Goal: Task Accomplishment & Management: Manage account settings

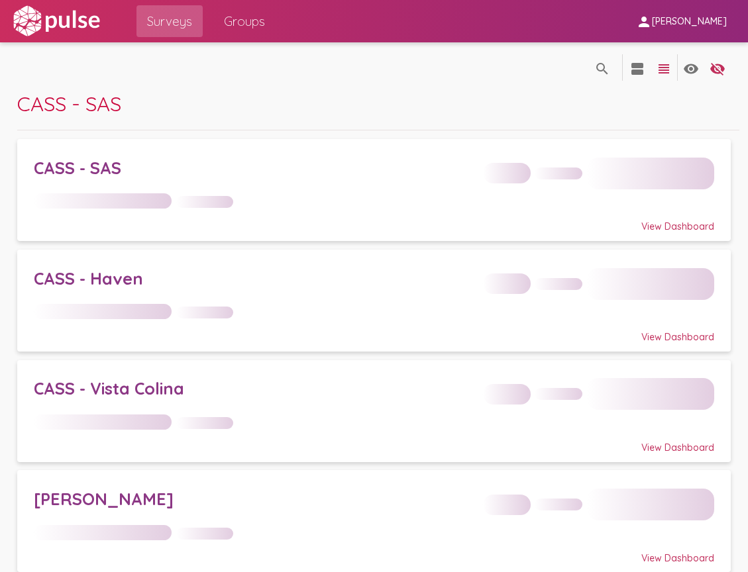
click at [19, 103] on span "CASS - SAS" at bounding box center [69, 104] width 104 height 26
click at [19, 104] on span "CASS - SAS" at bounding box center [69, 104] width 104 height 26
click at [95, 97] on span "CASS - SAS" at bounding box center [69, 104] width 104 height 26
click at [101, 97] on span "CASS - SAS" at bounding box center [69, 104] width 104 height 26
click at [121, 102] on span "CASS - SAS" at bounding box center [69, 104] width 104 height 26
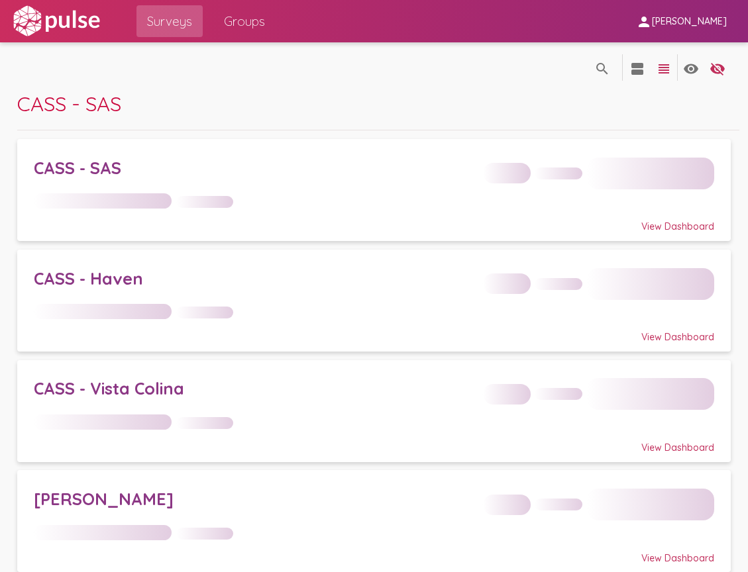
click at [211, 77] on div "search_off search view_agenda view_headline visibility visibility_off settings" at bounding box center [374, 66] width 714 height 48
click at [69, 21] on img at bounding box center [56, 21] width 91 height 33
click at [682, 21] on span "[PERSON_NAME]" at bounding box center [689, 22] width 75 height 12
click at [678, 21] on div at bounding box center [374, 286] width 748 height 572
click at [629, 72] on mat-icon "view_agenda" at bounding box center [637, 69] width 16 height 16
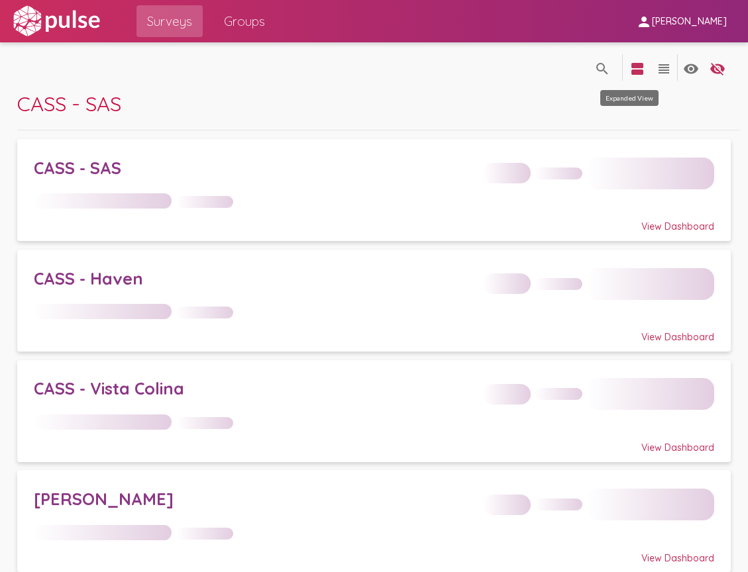
click at [629, 63] on mat-icon "view_agenda" at bounding box center [637, 69] width 16 height 16
click at [82, 23] on img at bounding box center [56, 21] width 91 height 33
click at [81, 23] on img at bounding box center [56, 21] width 91 height 33
